Goal: Information Seeking & Learning: Find contact information

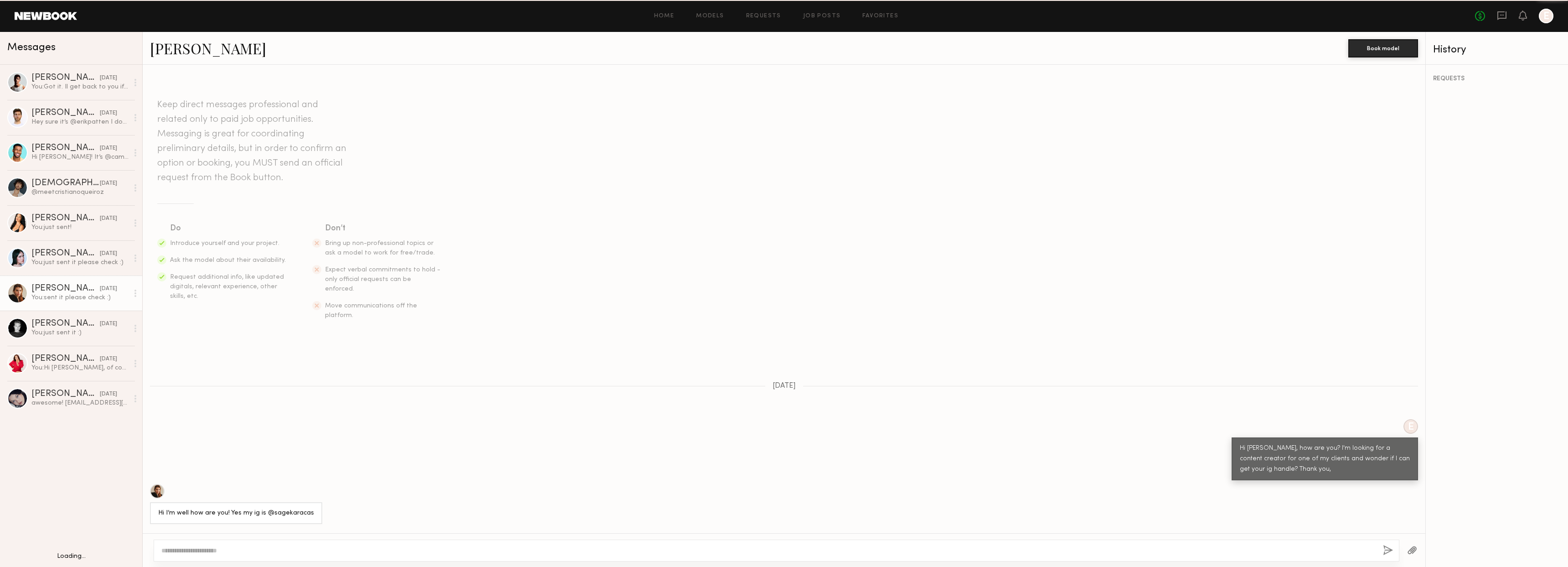
scroll to position [323, 0]
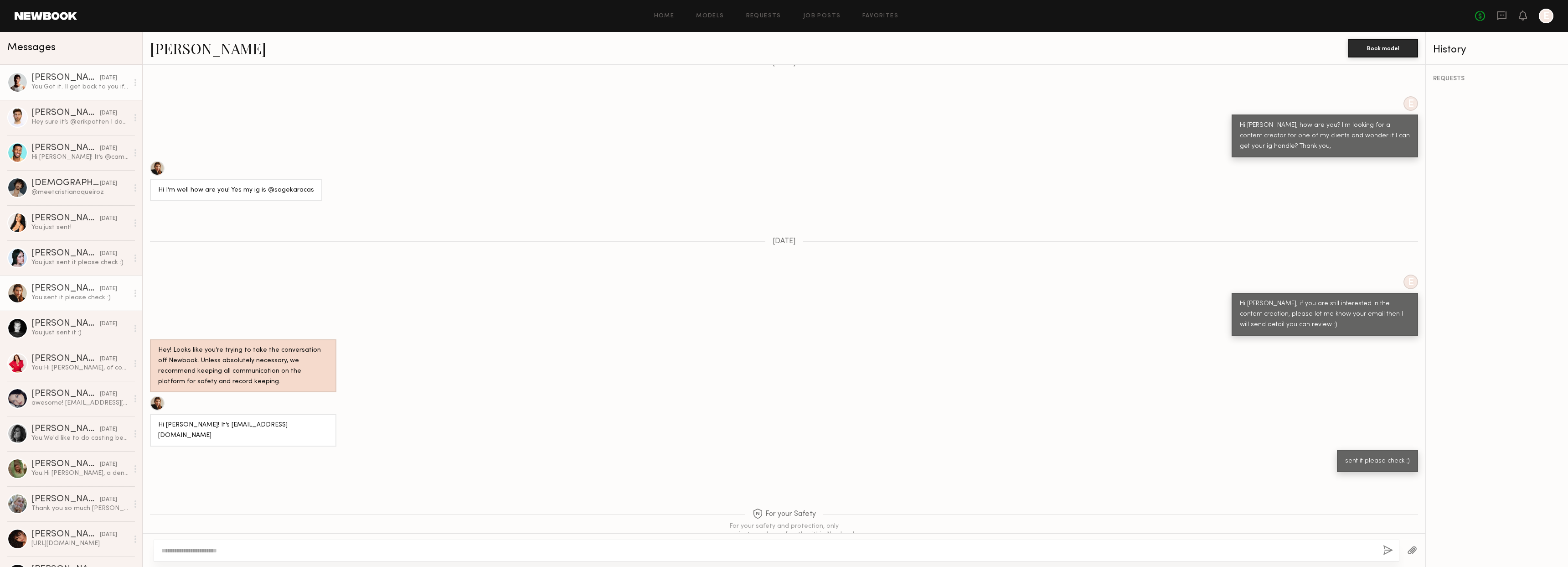
click at [99, 86] on div "You: Got it. Il get back to you if there’s any update thank you" at bounding box center [80, 87] width 97 height 9
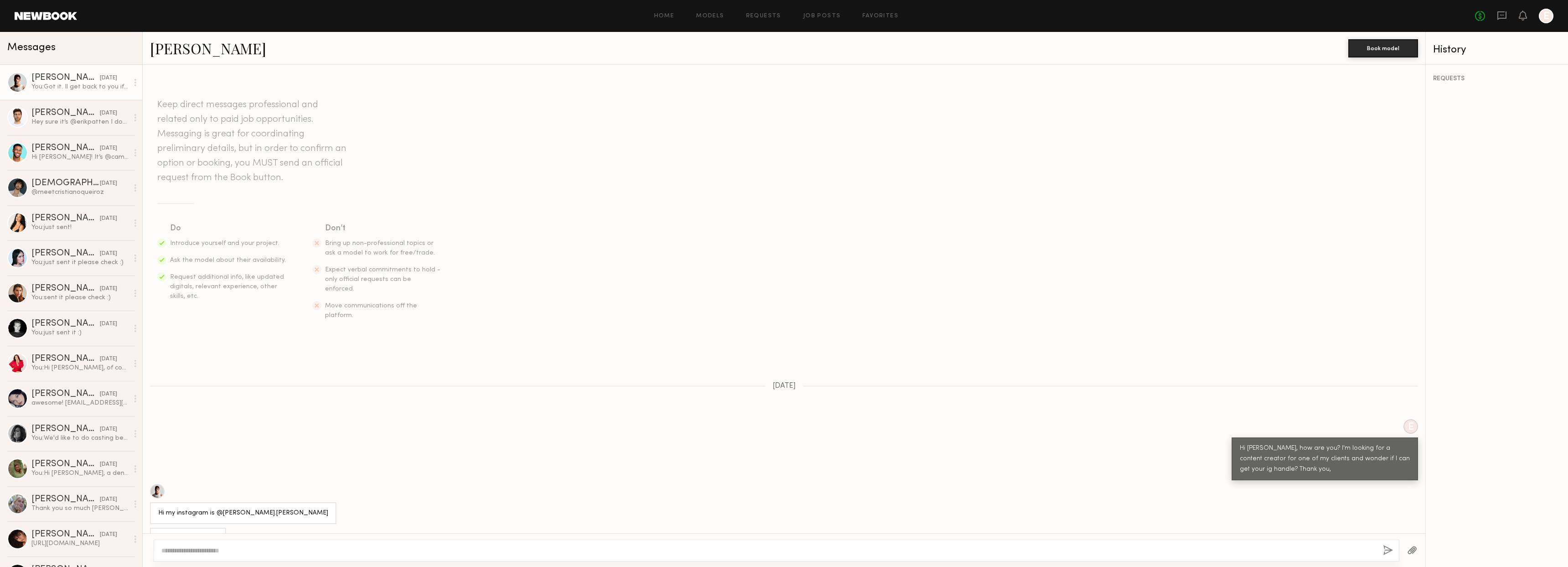
scroll to position [258, 0]
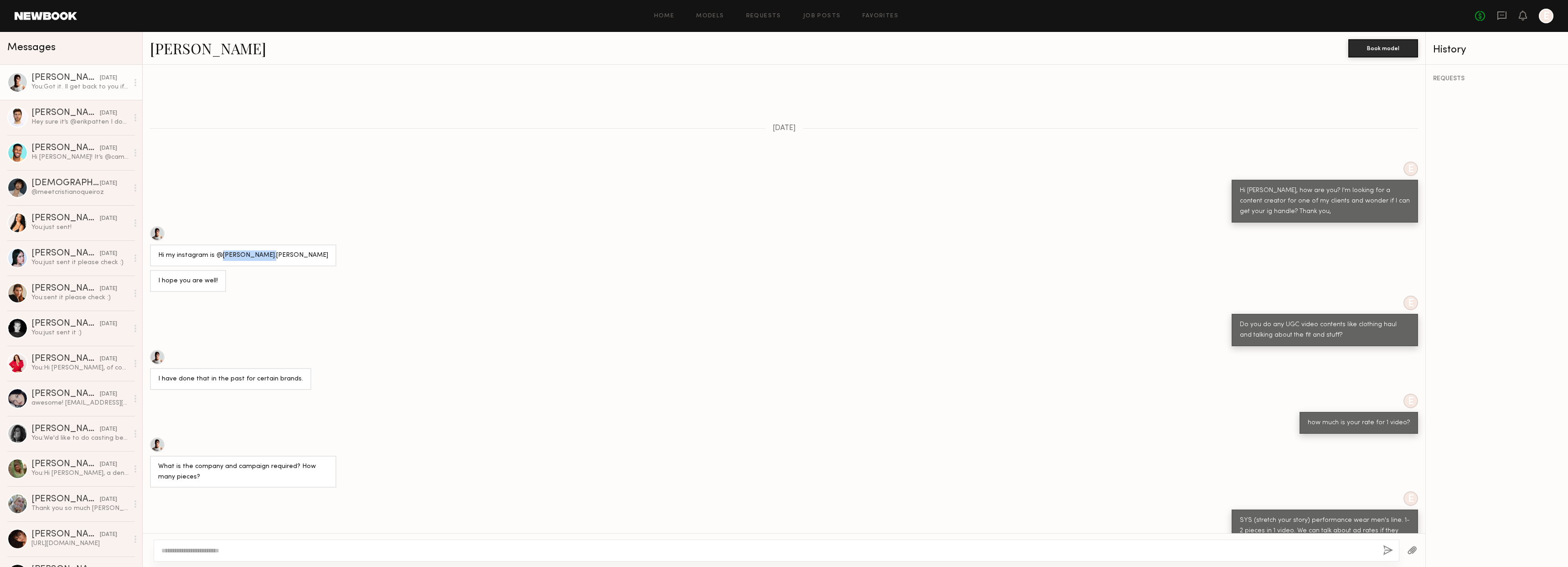
drag, startPoint x: 222, startPoint y: 236, endPoint x: 266, endPoint y: 234, distance: 44.0
click at [266, 244] on div "Hi my instagram is @[PERSON_NAME].[PERSON_NAME]" at bounding box center [243, 255] width 186 height 22
copy div "[PERSON_NAME].[PERSON_NAME]"
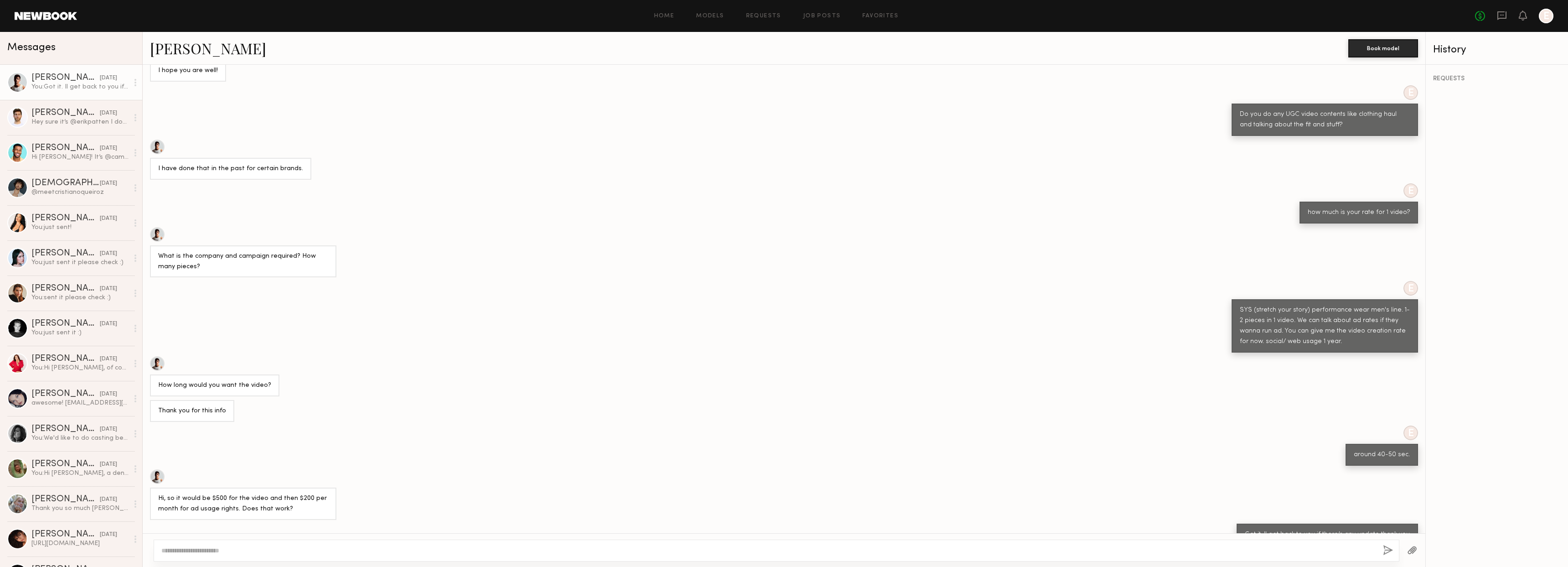
scroll to position [468, 0]
click at [85, 121] on div "Hey sure it’s @erikpatten I don’t have a huge following and normally create UGC…" at bounding box center [80, 122] width 97 height 9
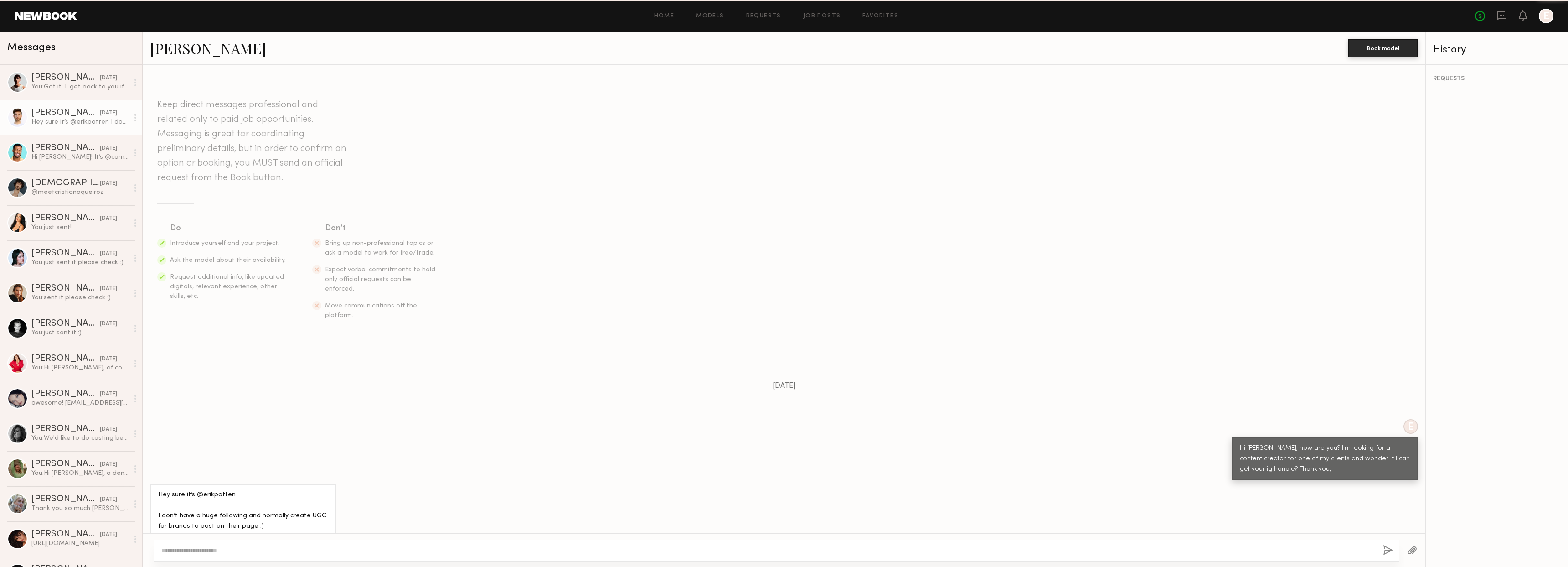
scroll to position [44, 0]
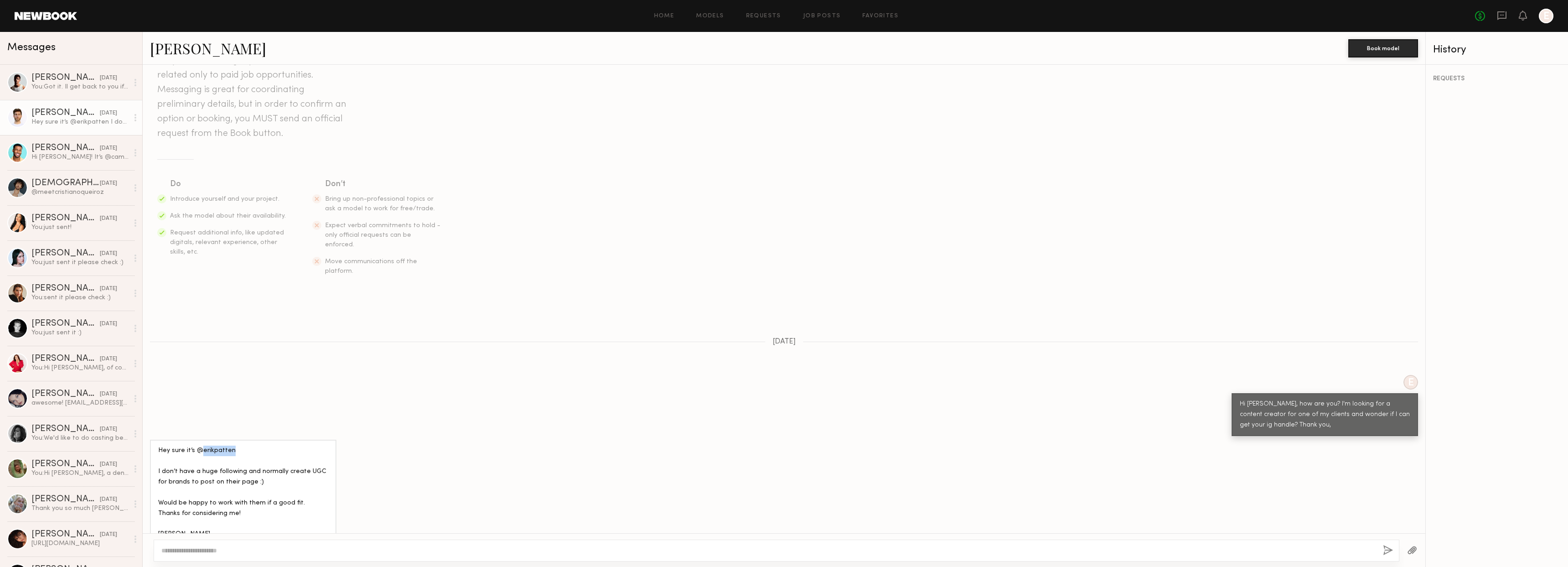
drag, startPoint x: 200, startPoint y: 431, endPoint x: 229, endPoint y: 429, distance: 29.1
click at [229, 446] on div "Hey sure it’s @erikpatten I don’t have a huge following and normally create UGC…" at bounding box center [243, 493] width 170 height 94
copy div "erikpatten"
click at [65, 154] on div "Hi [PERSON_NAME]! It’s @cam3kings" at bounding box center [80, 157] width 97 height 9
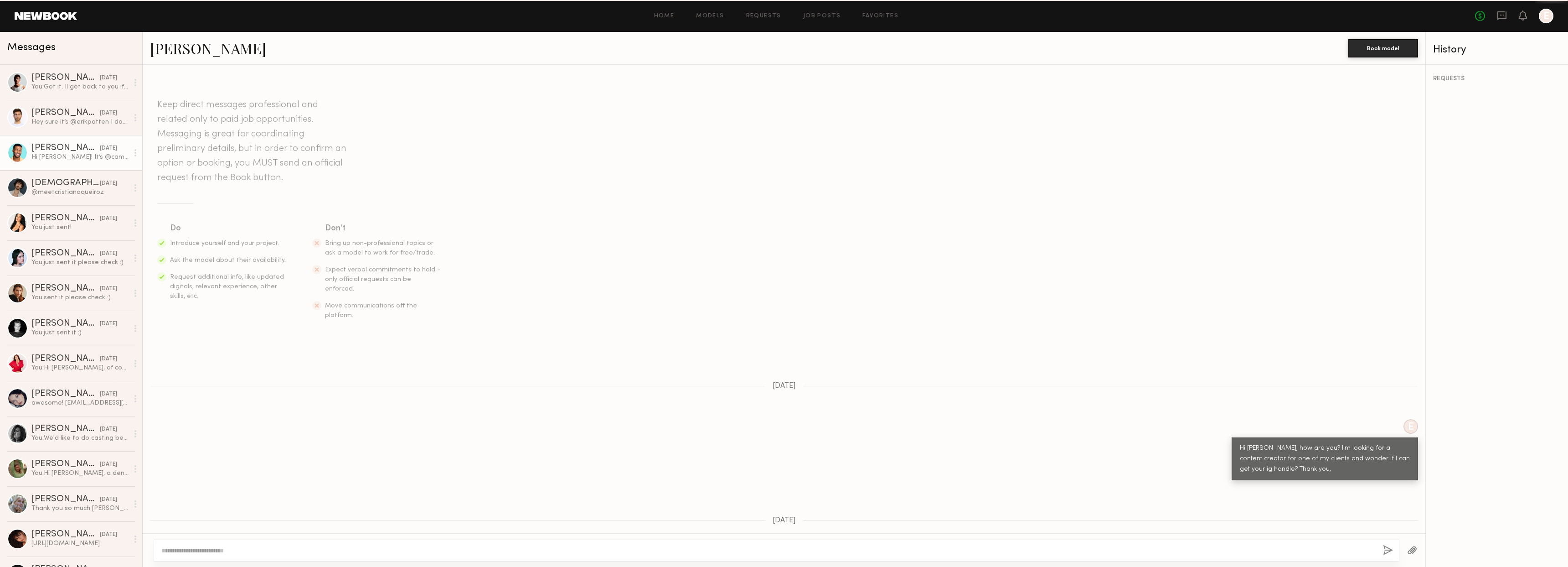
scroll to position [282, 0]
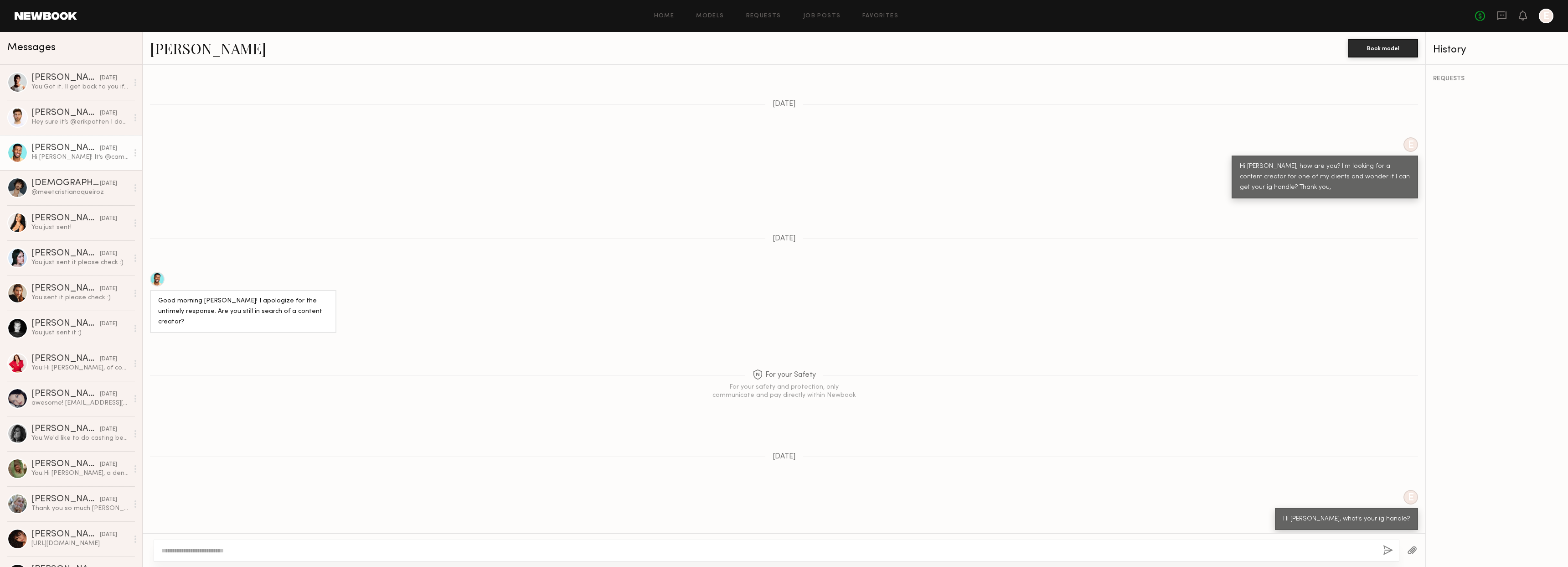
drag, startPoint x: 199, startPoint y: 515, endPoint x: 232, endPoint y: 514, distance: 33.0
click at [232, 534] on div "Hi [PERSON_NAME]! It’s @cam3kings" at bounding box center [214, 544] width 128 height 22
copy div "cam3kings"
click at [63, 197] on link "[PERSON_NAME] [DATE] @meetcristianoqueiroz" at bounding box center [71, 188] width 142 height 35
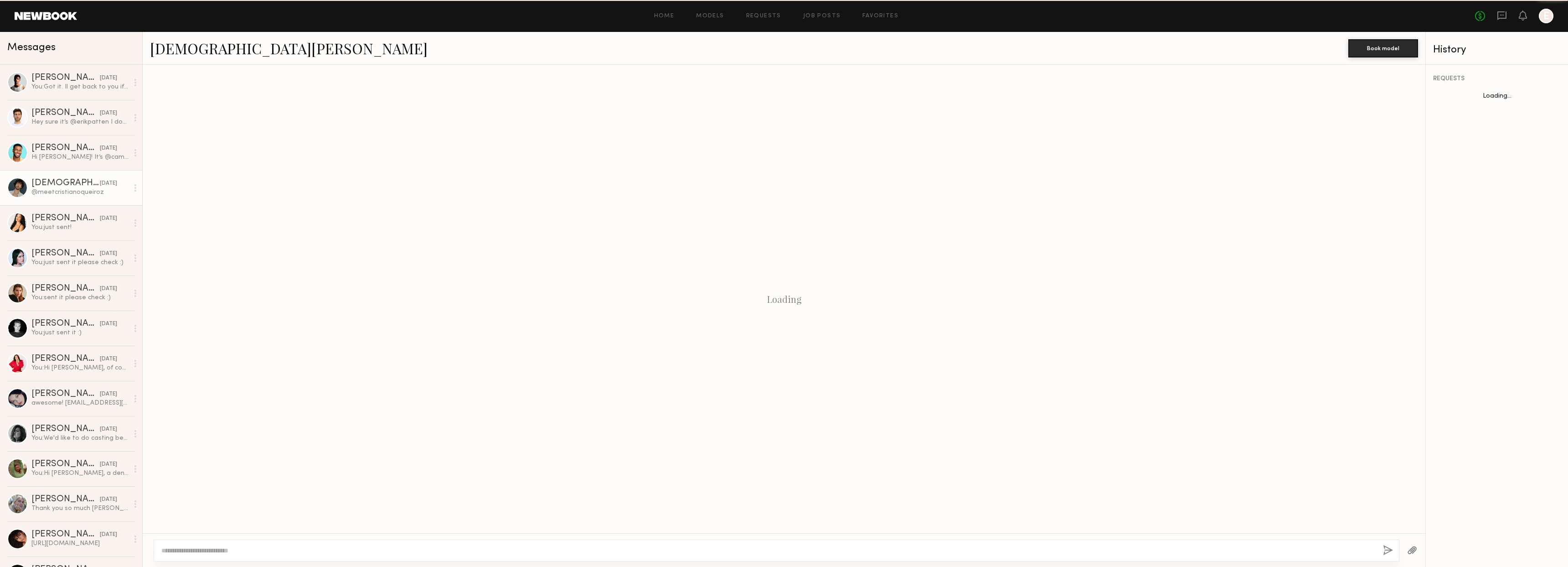
scroll to position [4, 0]
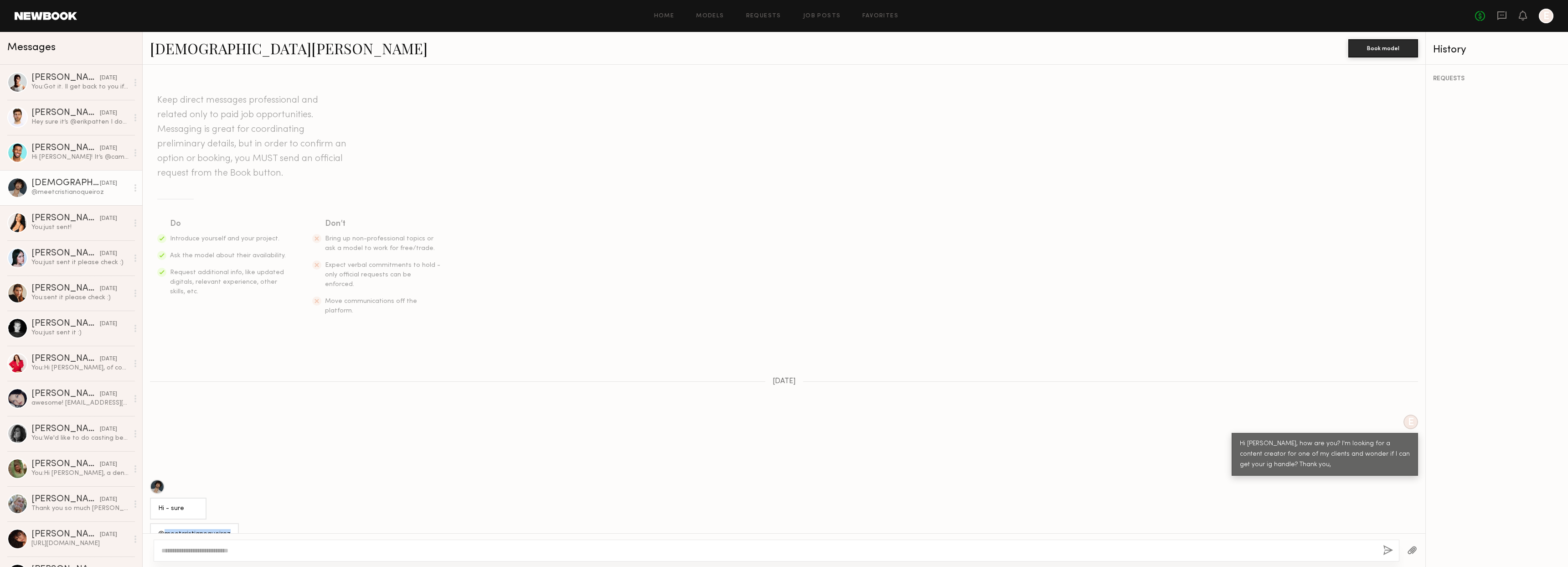
drag, startPoint x: 166, startPoint y: 514, endPoint x: 243, endPoint y: 513, distance: 77.0
click at [243, 523] on div "@meetcristianoqueiroz" at bounding box center [783, 534] width 1283 height 22
copy div "meetcristianoqueiroz"
